Goal: Information Seeking & Learning: Learn about a topic

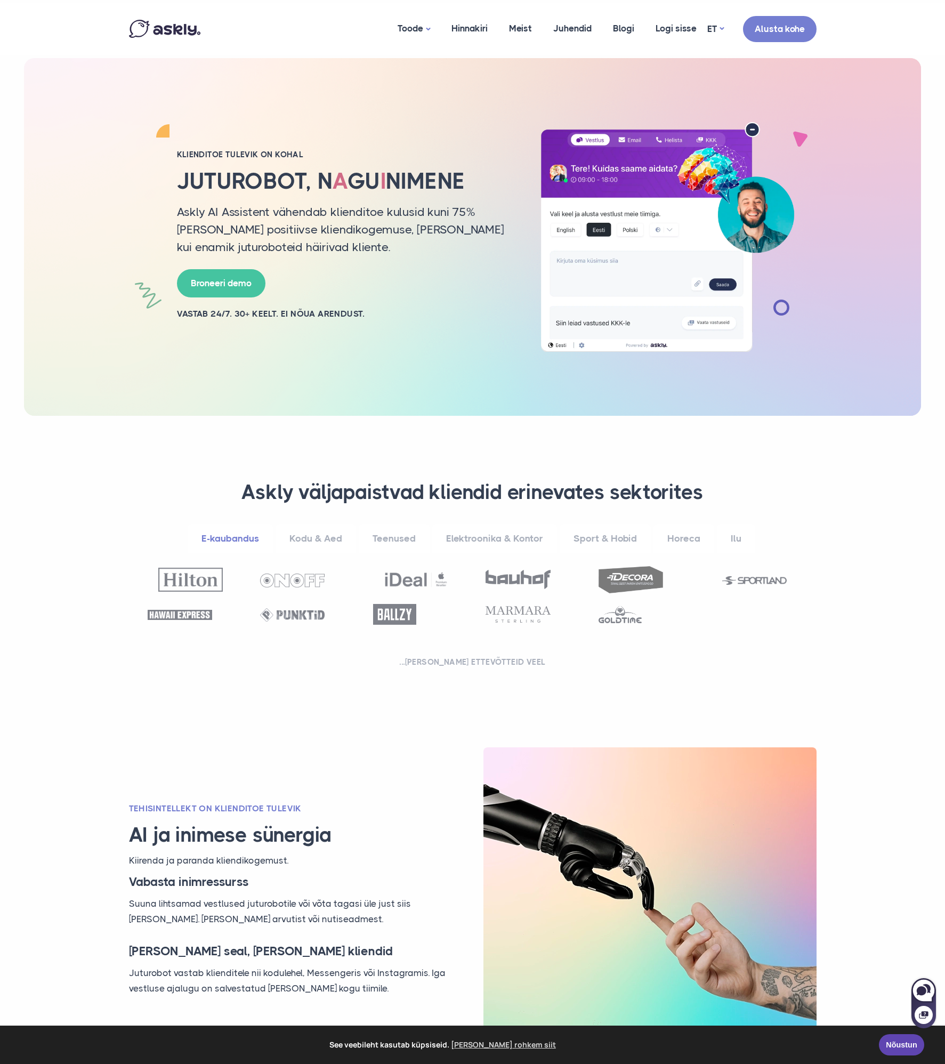
click at [336, 542] on link "Kodu & Aed" at bounding box center [316, 538] width 81 height 29
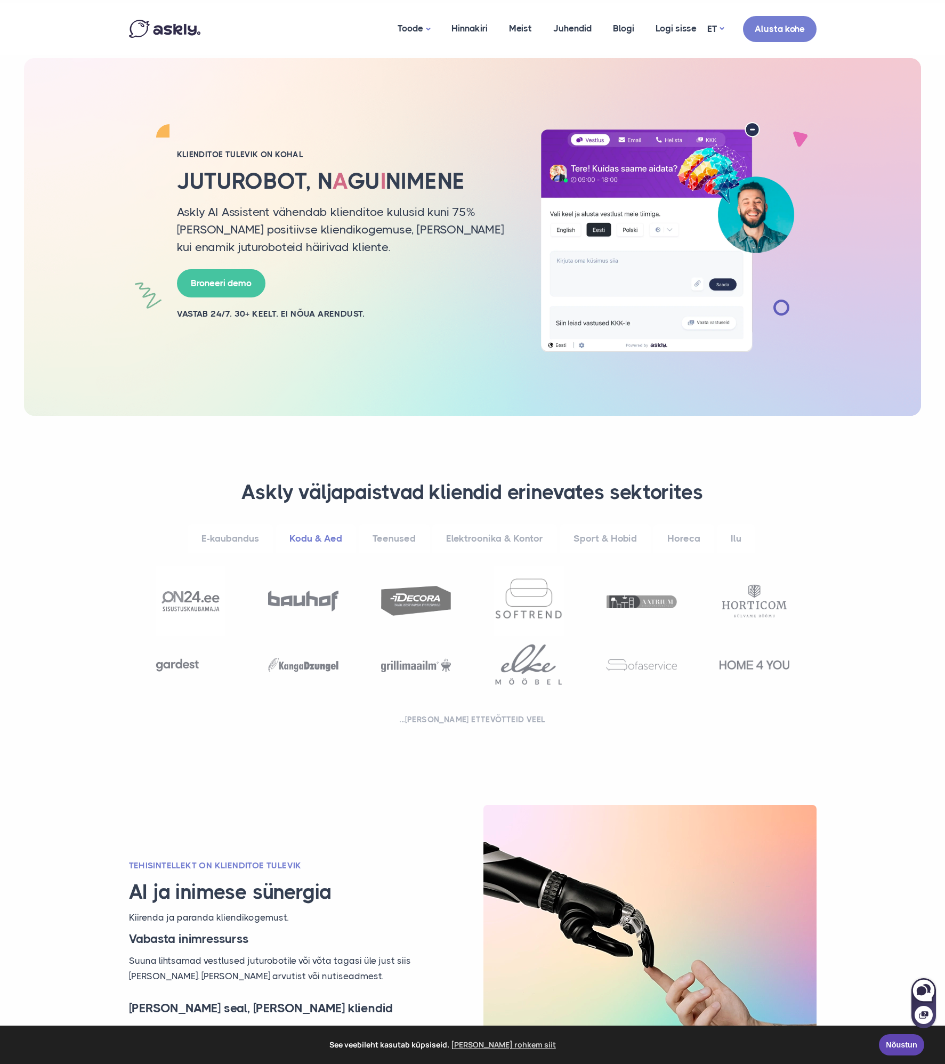
click at [248, 542] on link "E-kaubandus" at bounding box center [230, 538] width 85 height 29
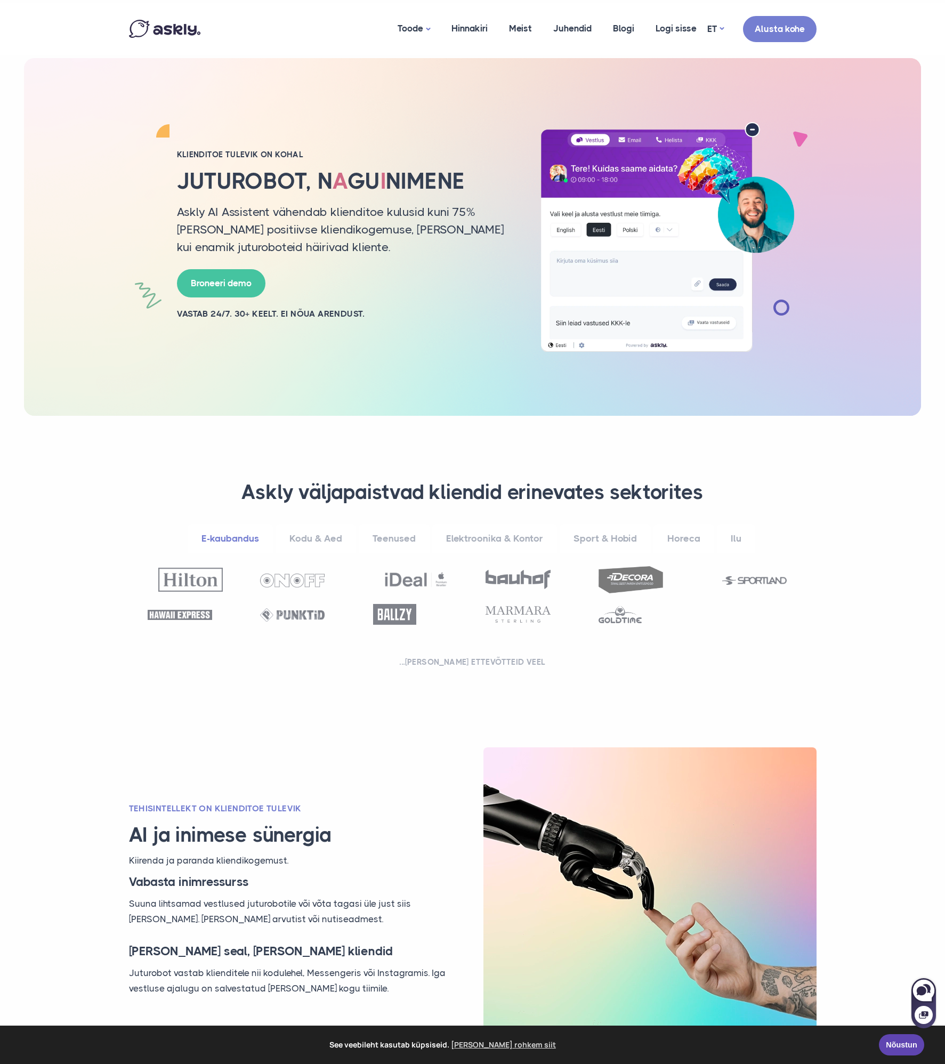
click at [299, 536] on link "Kodu & Aed" at bounding box center [316, 538] width 81 height 29
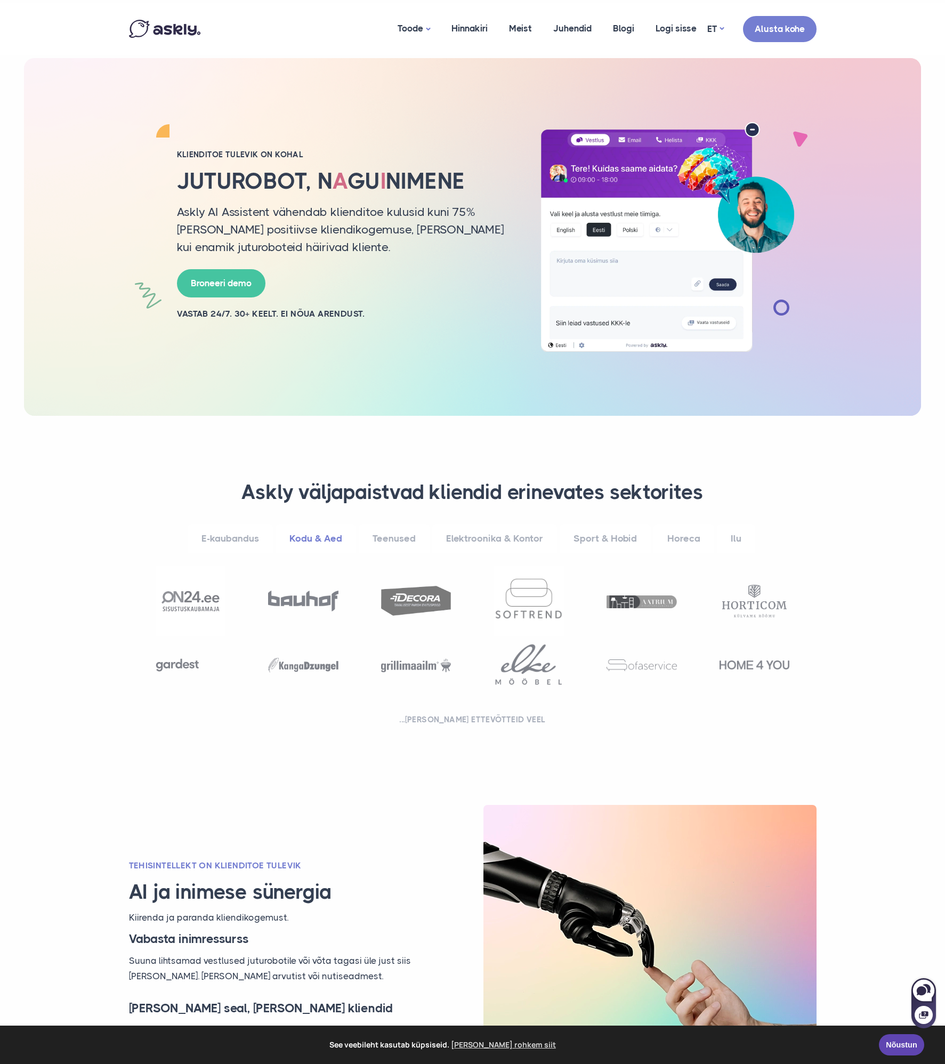
click at [263, 540] on link "E-kaubandus" at bounding box center [230, 538] width 85 height 29
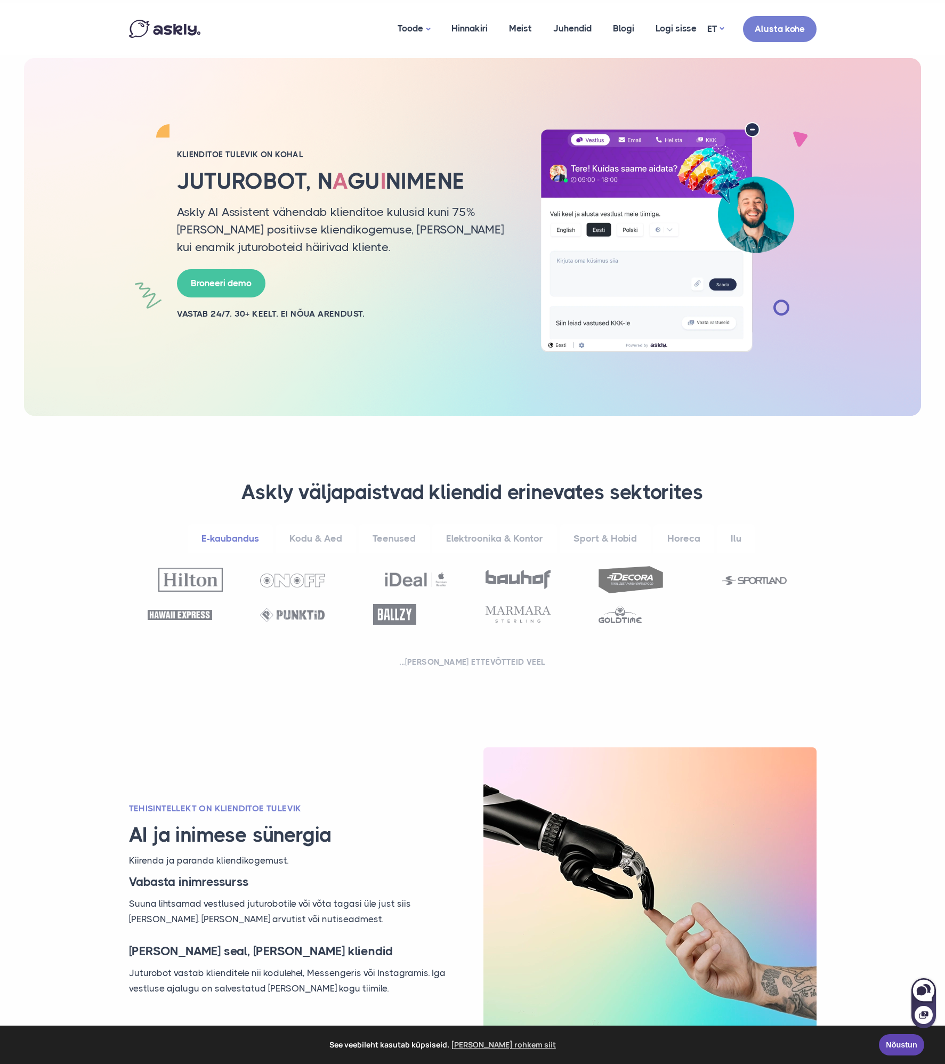
click at [312, 542] on link "Kodu & Aed" at bounding box center [316, 538] width 81 height 29
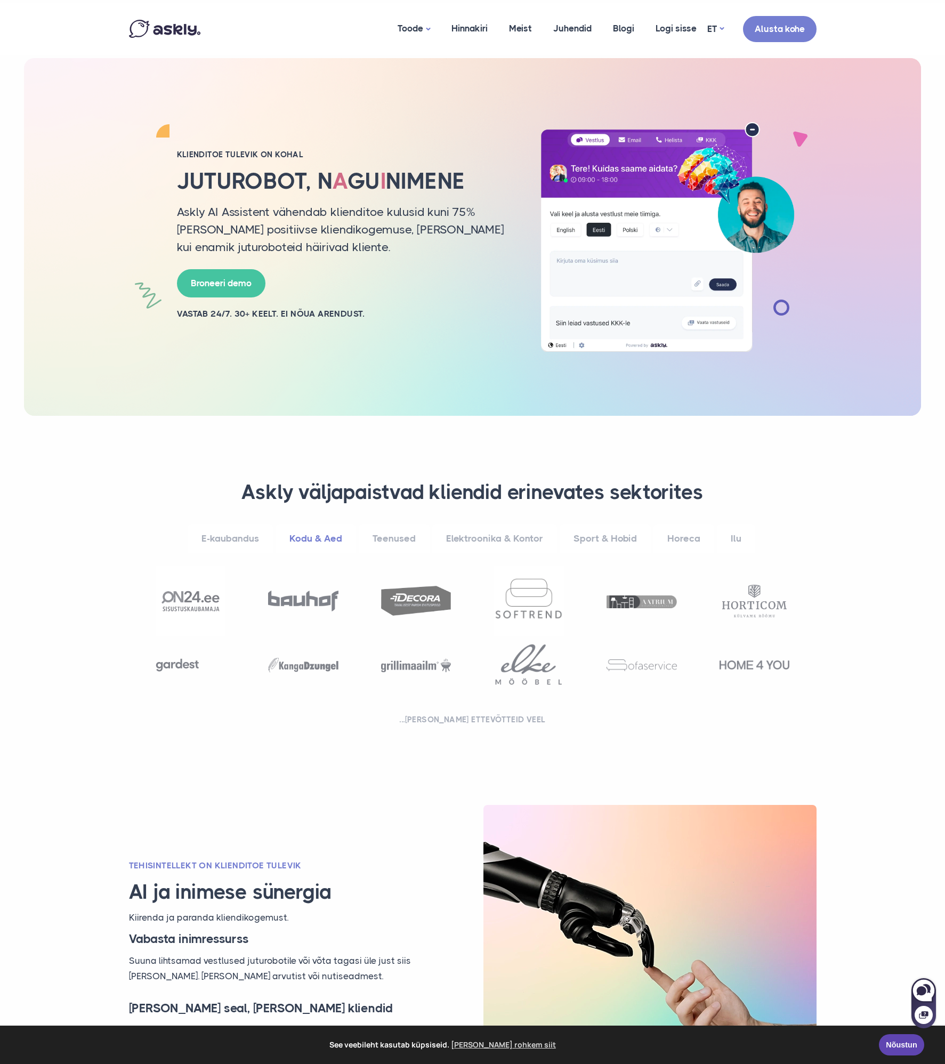
click at [379, 541] on link "Teenused" at bounding box center [394, 538] width 71 height 29
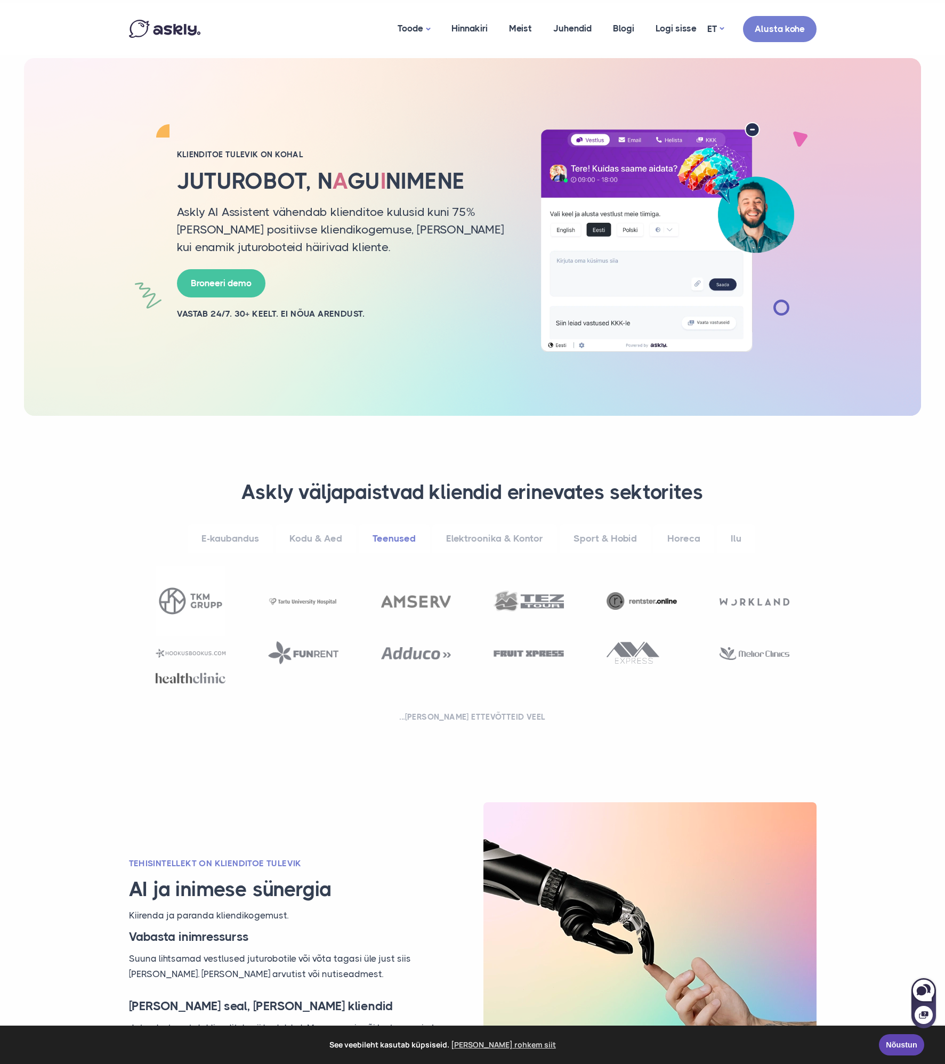
click at [449, 542] on link "Elektroonika & Kontor" at bounding box center [494, 538] width 125 height 29
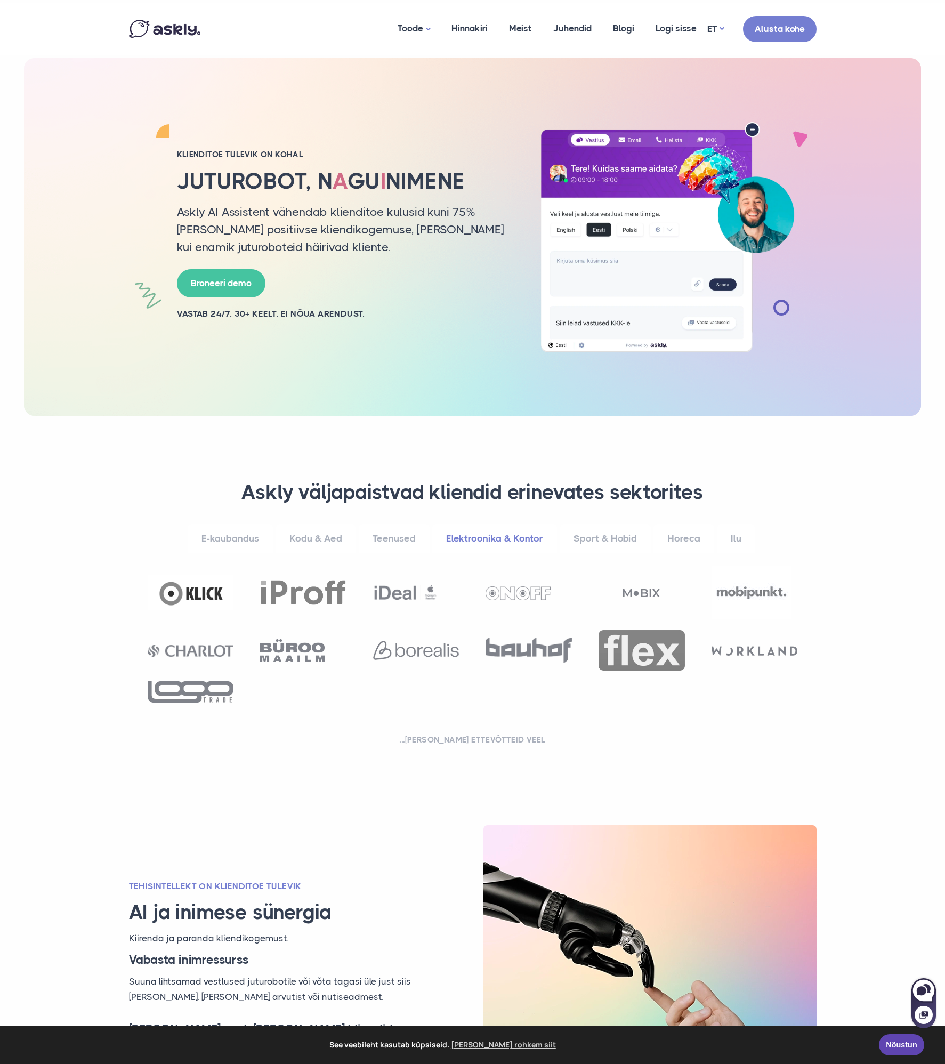
click at [597, 537] on link "Sport & Hobid" at bounding box center [605, 538] width 91 height 29
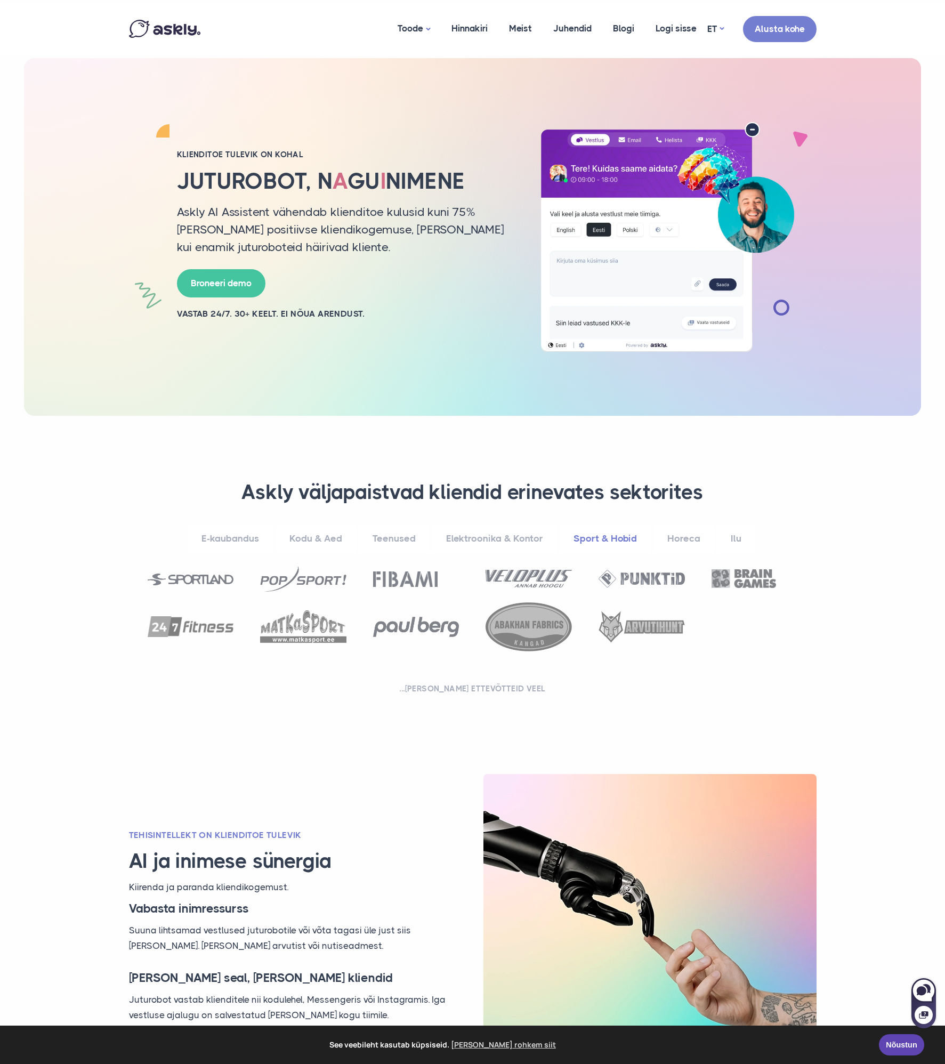
click at [693, 538] on link "Horeca" at bounding box center [684, 538] width 61 height 29
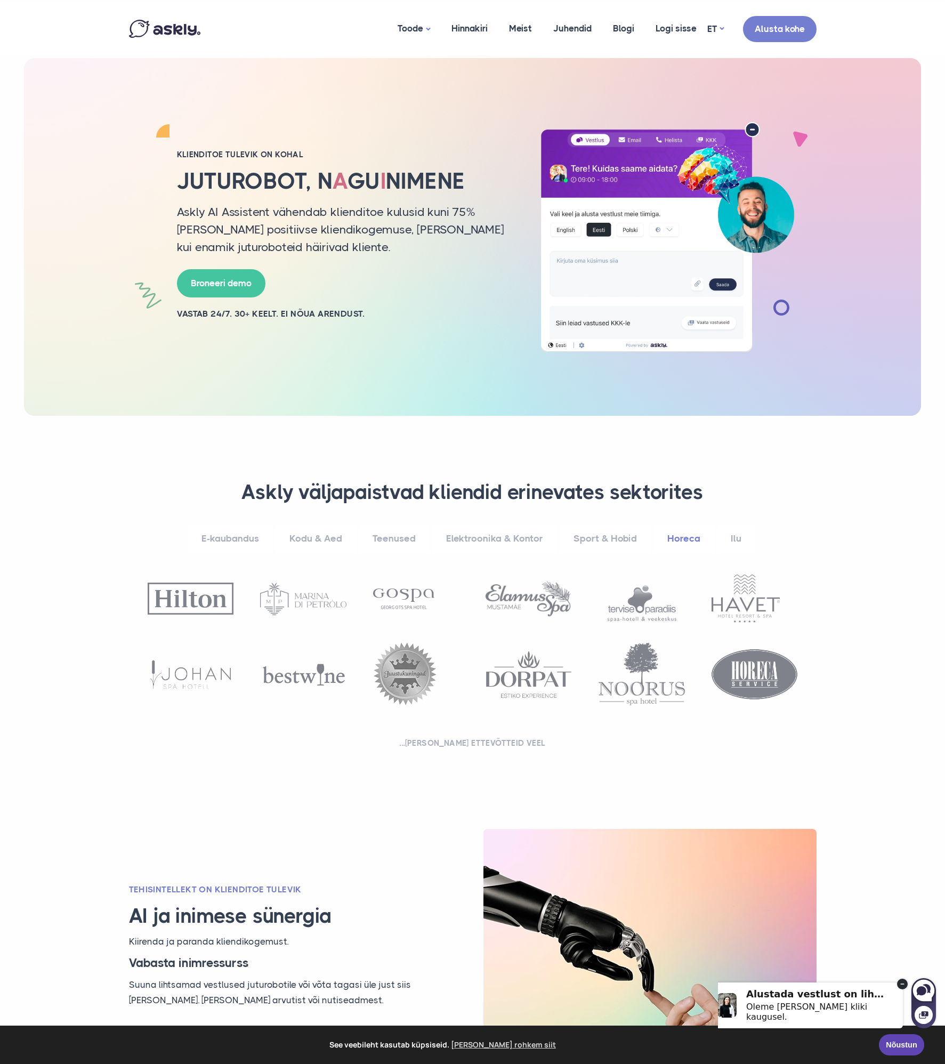
click at [727, 535] on link "Ilu" at bounding box center [736, 538] width 38 height 29
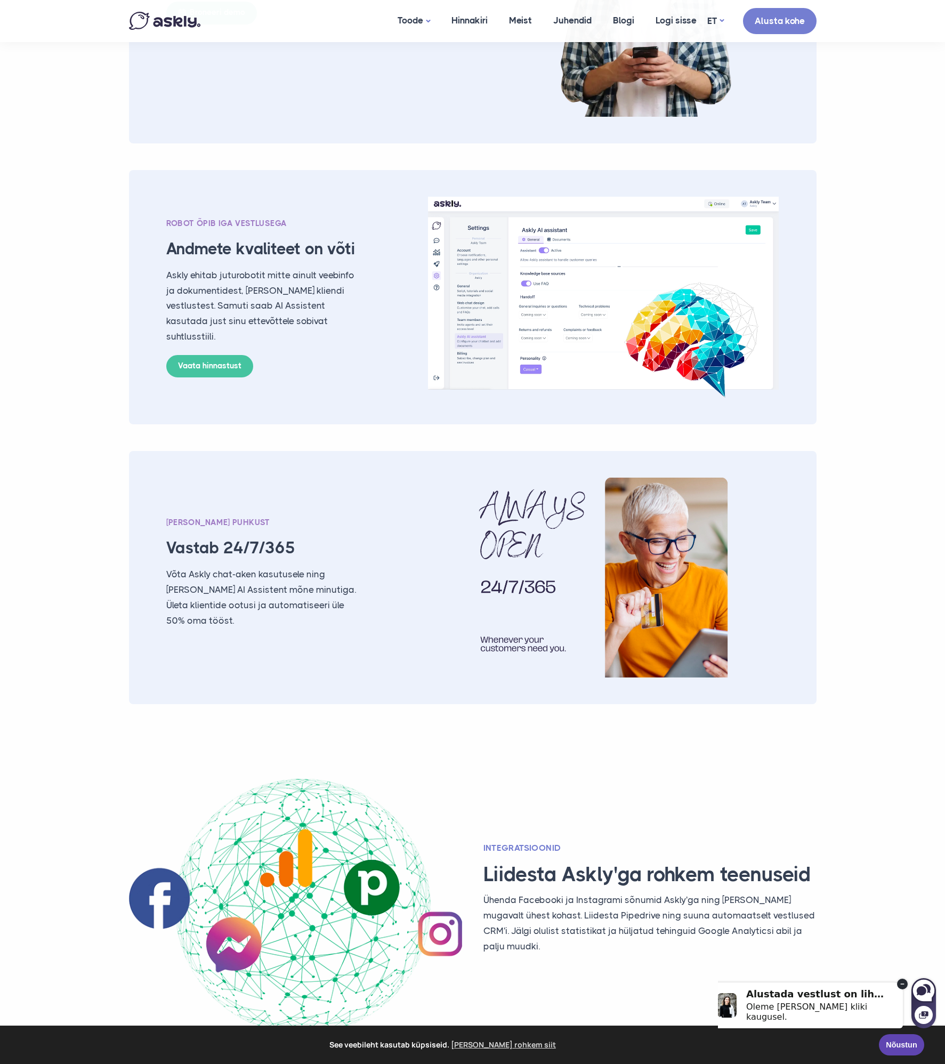
scroll to position [1882, 0]
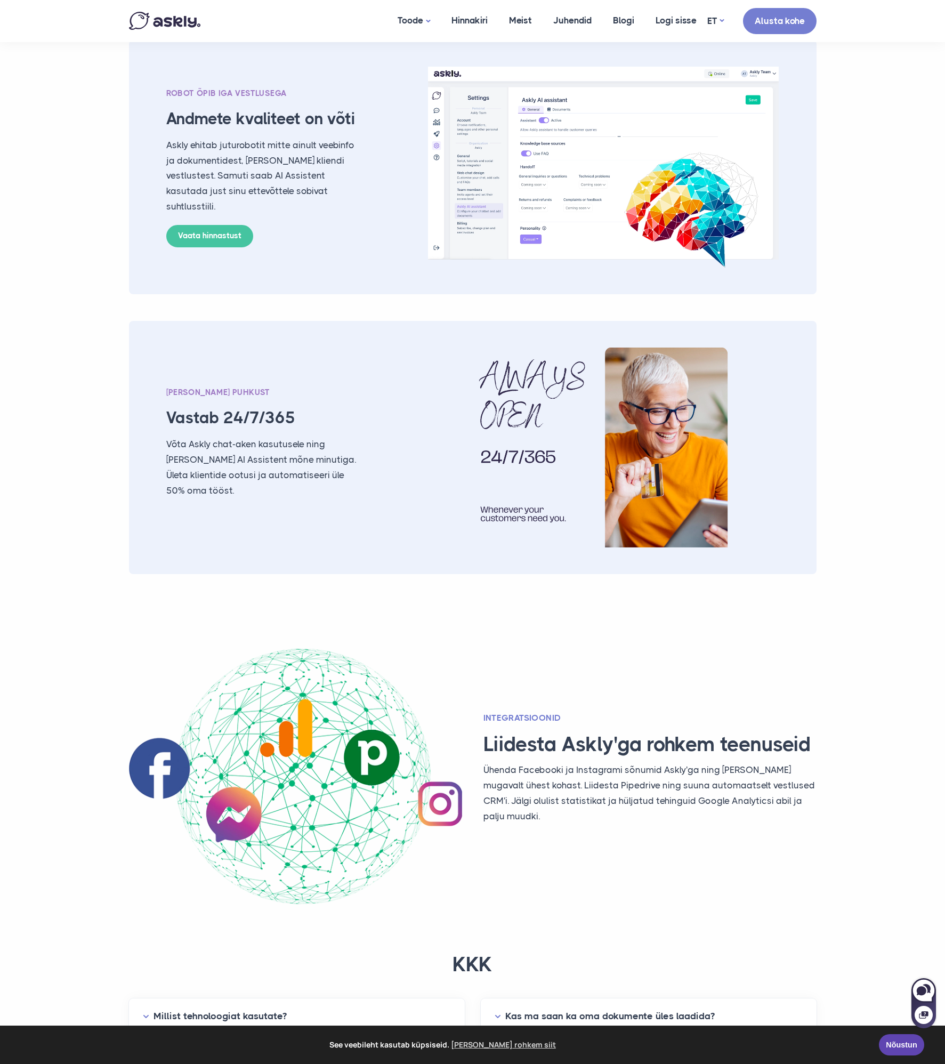
click at [772, 531] on img at bounding box center [603, 448] width 351 height 200
